Goal: Task Accomplishment & Management: Use online tool/utility

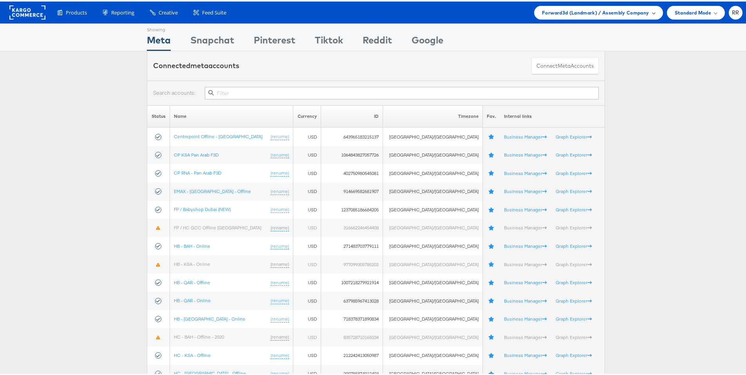
click at [588, 5] on div "Forward3d (Landmark) / Assembly Company" at bounding box center [598, 11] width 128 height 14
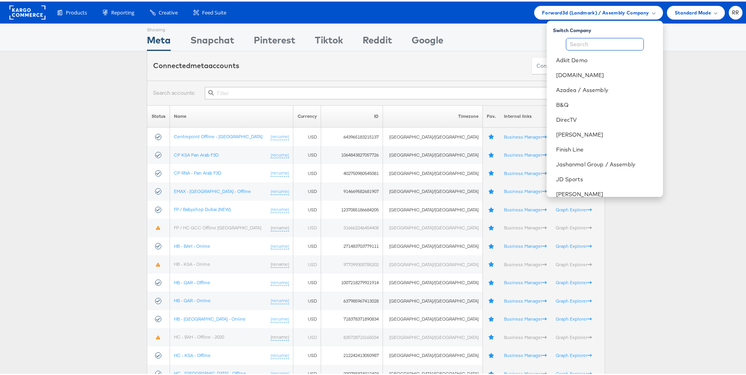
click at [583, 44] on input "text" at bounding box center [605, 42] width 78 height 13
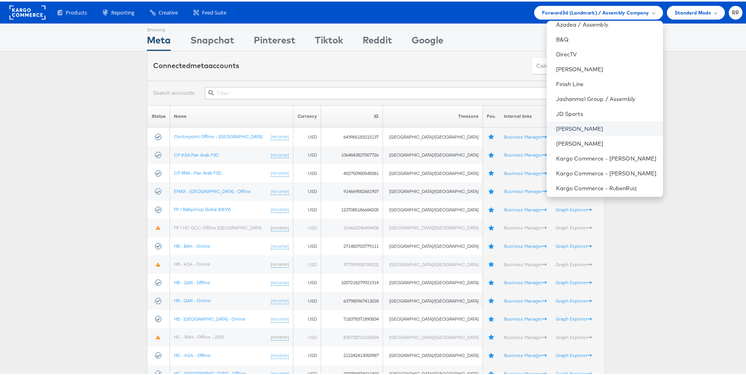
scroll to position [73, 0]
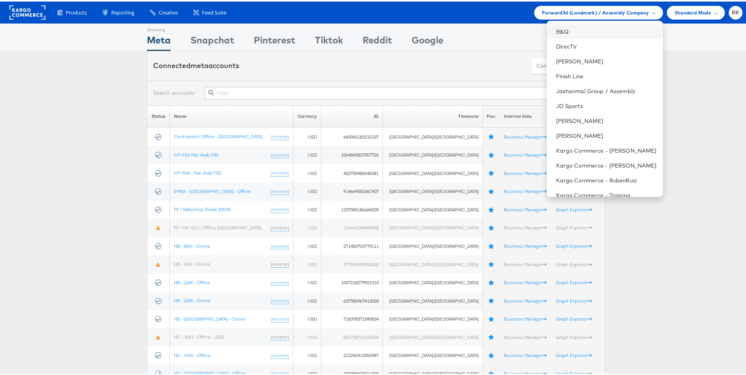
click at [579, 34] on li "B&Q" at bounding box center [604, 30] width 116 height 15
click at [596, 30] on link "B&Q" at bounding box center [606, 30] width 101 height 8
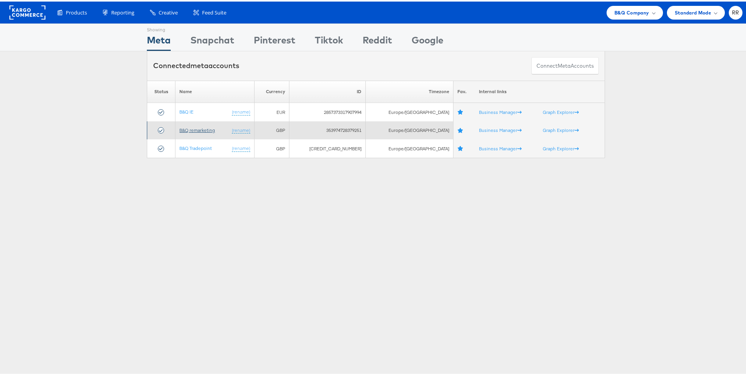
click at [200, 126] on link "B&Q remarketing" at bounding box center [197, 129] width 36 height 6
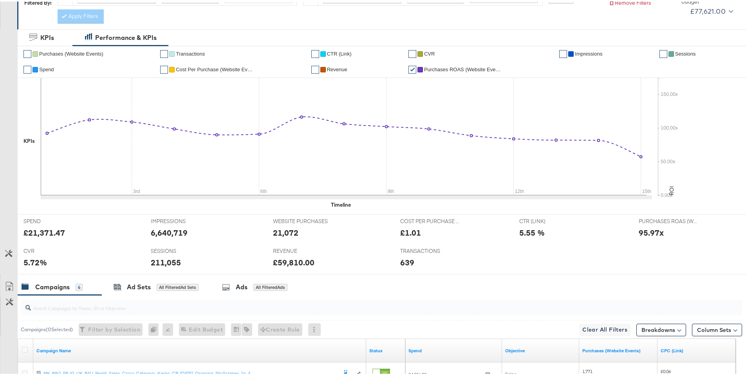
scroll to position [2, 0]
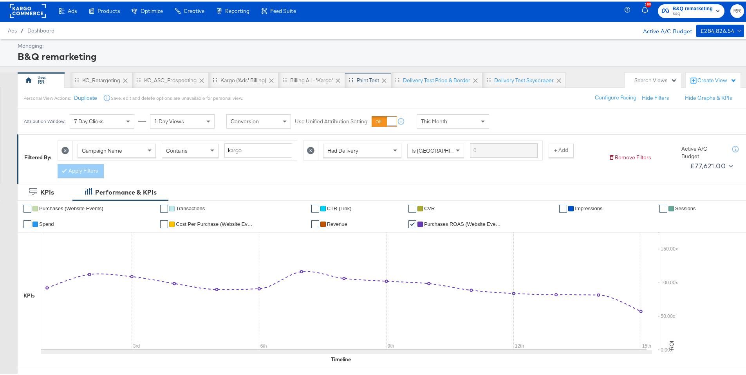
click at [364, 80] on div "Paint Test" at bounding box center [368, 78] width 22 height 7
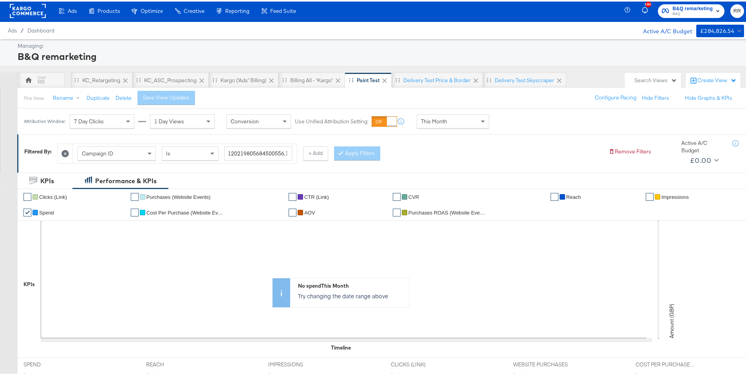
click at [387, 78] on icon at bounding box center [384, 79] width 8 height 8
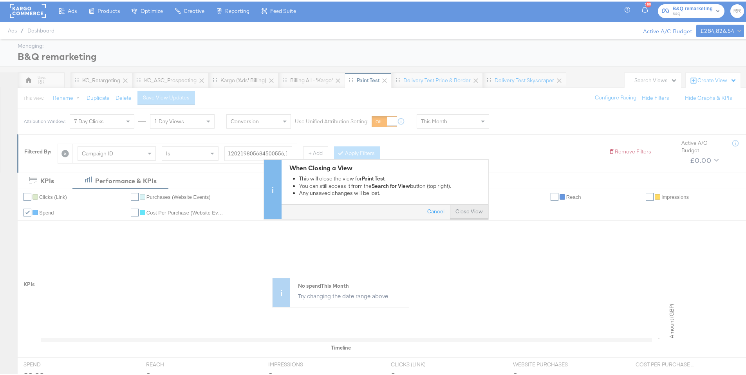
click at [461, 211] on button "Close View" at bounding box center [469, 210] width 38 height 14
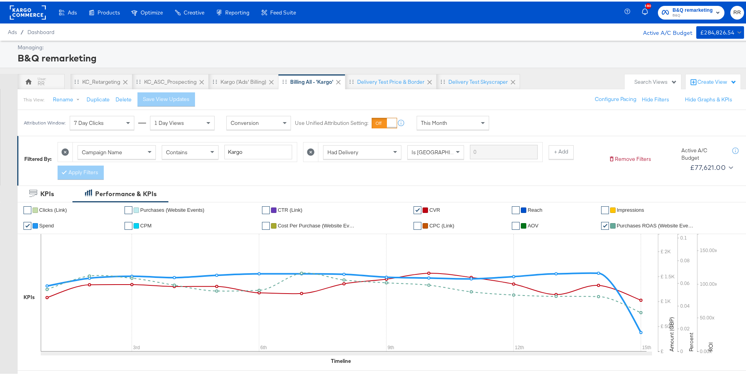
click at [34, 9] on rect at bounding box center [28, 11] width 36 height 14
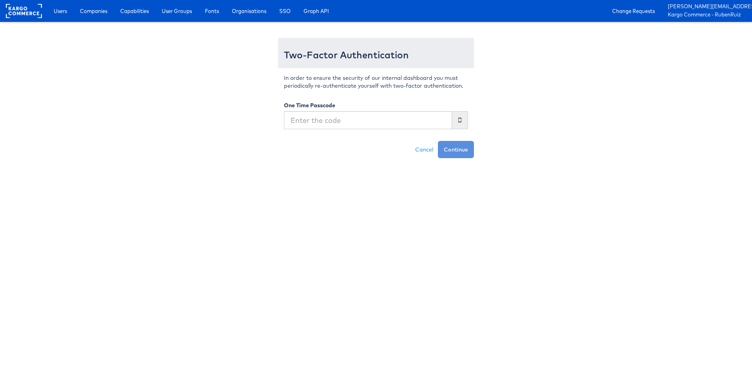
click at [358, 121] on input "text" at bounding box center [368, 120] width 168 height 18
type input "358074"
click at [460, 147] on button "Continue" at bounding box center [456, 149] width 36 height 17
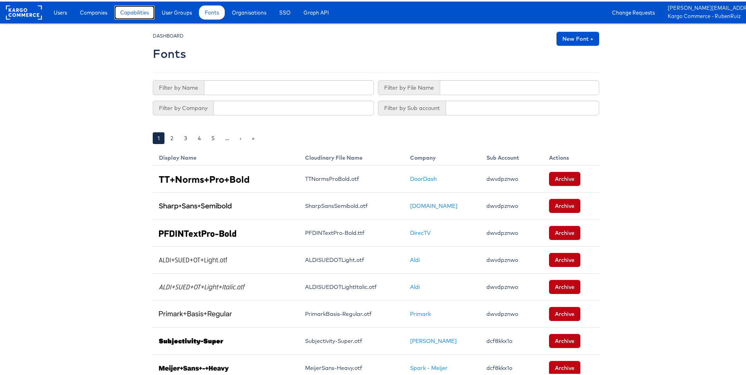
click at [134, 13] on span "Capabilities" at bounding box center [134, 11] width 29 height 8
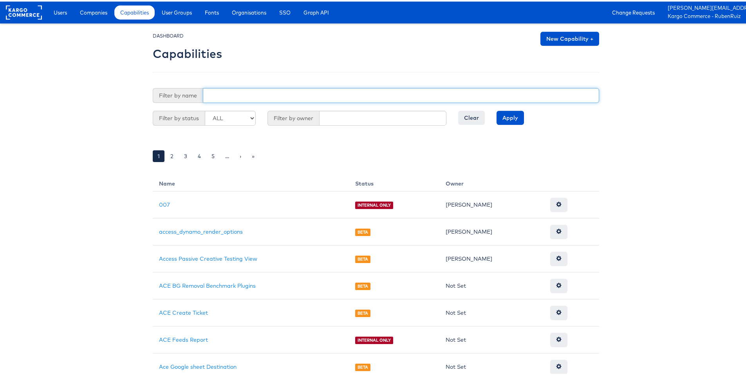
click at [289, 88] on input "text" at bounding box center [401, 94] width 396 height 15
type input "preview"
click at [496, 109] on input "Apply" at bounding box center [509, 116] width 27 height 14
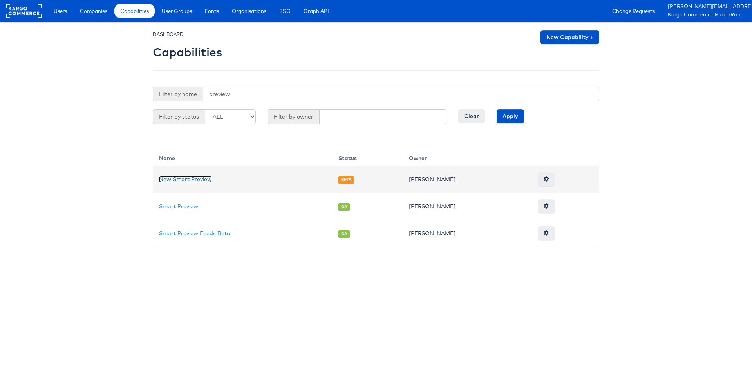
click at [205, 181] on link "New Smart Preview" at bounding box center [185, 179] width 53 height 7
click at [185, 178] on link "New Smart Preview" at bounding box center [185, 179] width 53 height 7
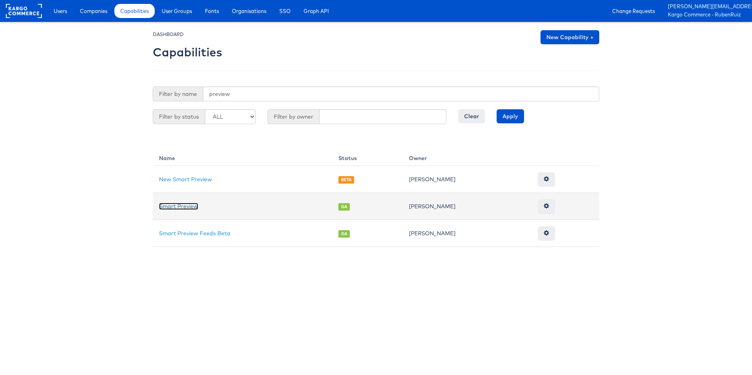
click at [186, 205] on link "Smart Preview" at bounding box center [178, 206] width 39 height 7
click at [177, 207] on link "Smart Preview" at bounding box center [178, 206] width 39 height 7
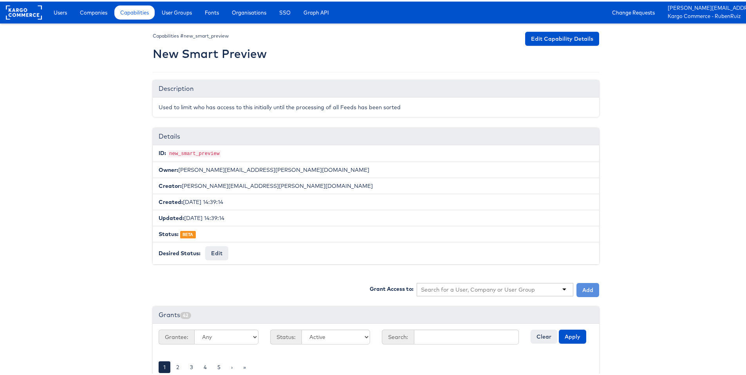
scroll to position [260, 0]
drag, startPoint x: 410, startPoint y: 107, endPoint x: 152, endPoint y: 103, distance: 258.4
click at [153, 103] on div "Used to limit who has access to this initially until the processing of all Feed…" at bounding box center [376, 106] width 446 height 20
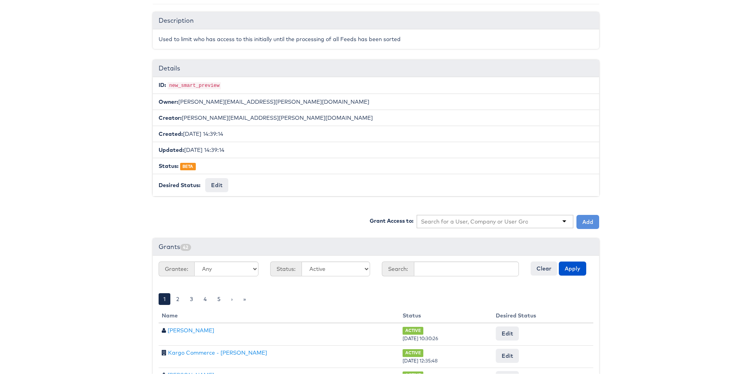
scroll to position [69, 0]
click at [463, 222] on div at bounding box center [494, 219] width 157 height 13
type input "ruben"
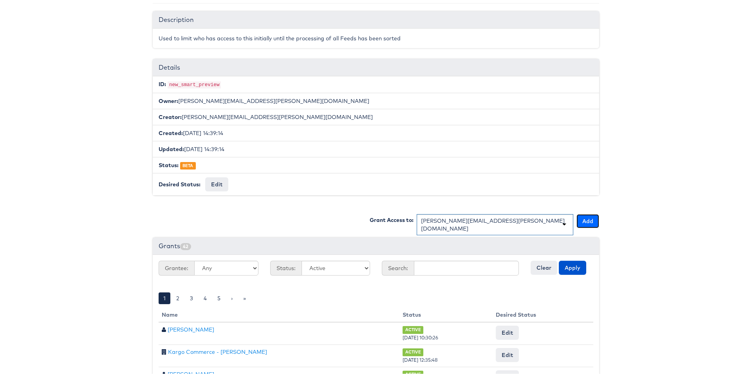
click at [585, 220] on button "Add" at bounding box center [587, 220] width 23 height 14
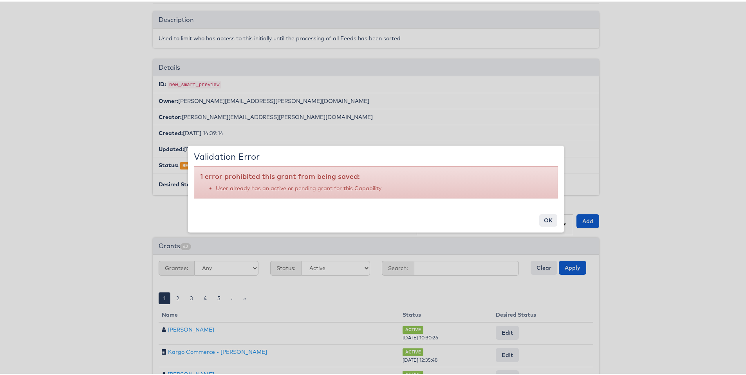
click at [531, 222] on div "× Validation Error 1 error prohibited this grant from being saved: User already…" at bounding box center [376, 187] width 376 height 87
click at [543, 218] on button "ok" at bounding box center [548, 219] width 18 height 13
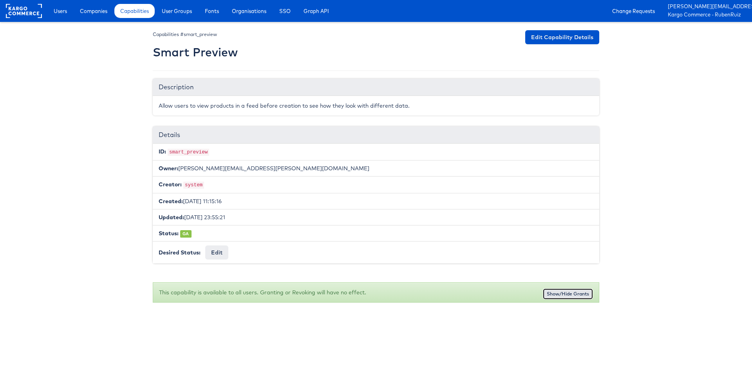
click at [568, 291] on button "Show/Hide Grants" at bounding box center [568, 293] width 50 height 11
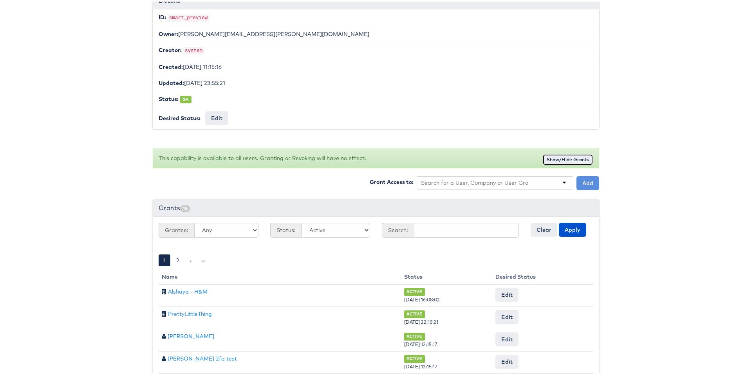
scroll to position [137, 0]
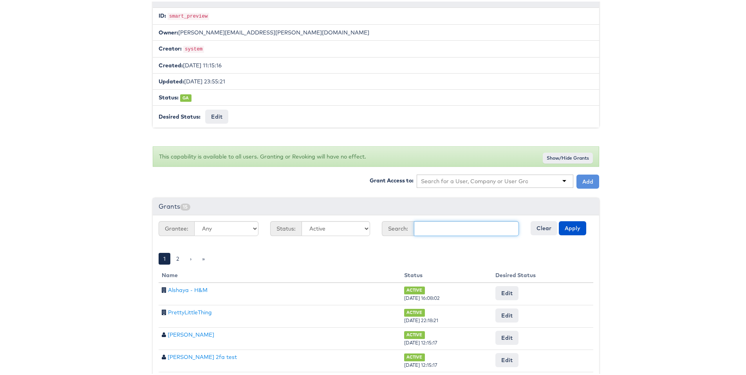
click at [470, 230] on input "text" at bounding box center [466, 227] width 105 height 15
type input "jd"
click at [559, 220] on button "Apply" at bounding box center [572, 227] width 27 height 14
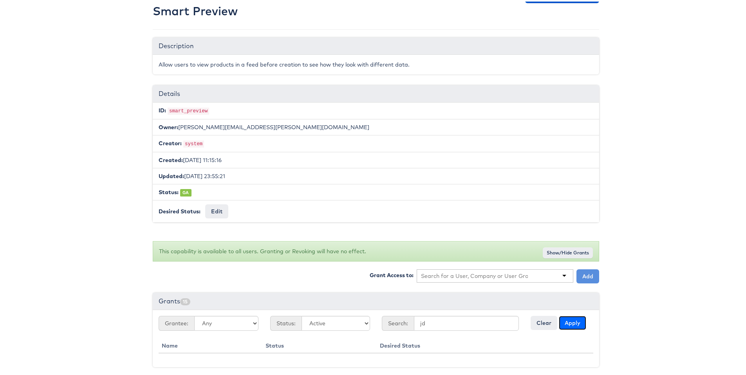
click at [578, 321] on button "Apply" at bounding box center [572, 321] width 27 height 14
click at [530, 325] on button "Clear" at bounding box center [543, 321] width 27 height 14
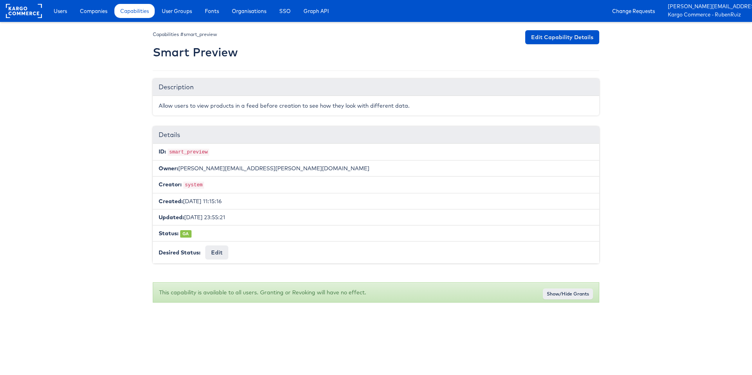
drag, startPoint x: 261, startPoint y: 292, endPoint x: 376, endPoint y: 296, distance: 115.5
click at [376, 296] on div "This capability is available to all users. Granting or Revoking will have no ef…" at bounding box center [376, 292] width 446 height 20
click at [424, 309] on html "Users Companies Capabilities User Groups Fonts Organisations SSO Graph API Chan…" at bounding box center [376, 155] width 752 height 310
click at [564, 294] on button "Show/Hide Grants" at bounding box center [568, 293] width 50 height 11
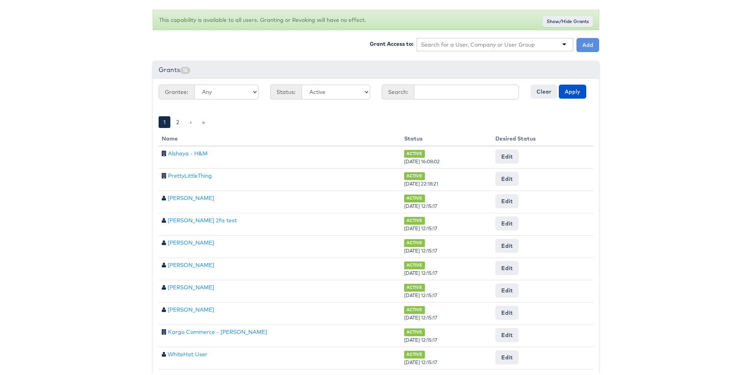
scroll to position [306, 0]
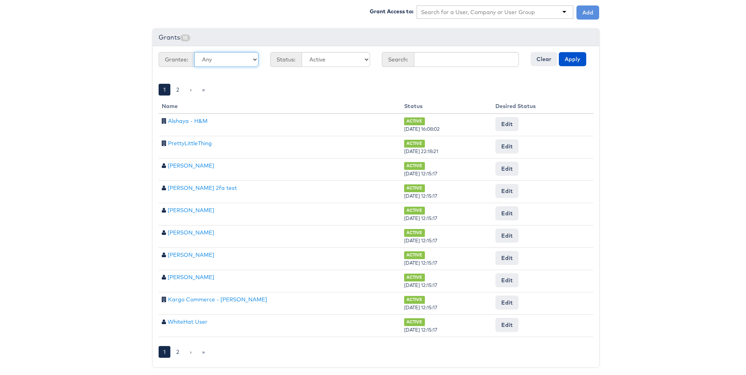
click at [249, 57] on select "Any Users Companies User Groups" at bounding box center [226, 57] width 64 height 15
select select "Company"
click at [194, 50] on select "Any Users Companies User Groups" at bounding box center [226, 57] width 64 height 15
click at [568, 57] on button "Apply" at bounding box center [572, 57] width 27 height 14
